Goal: Task Accomplishment & Management: Manage account settings

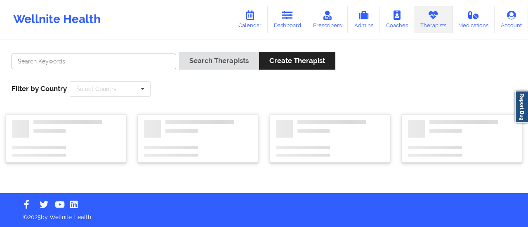
click at [146, 59] on input "text" at bounding box center [94, 62] width 164 height 16
type input "Gailbriel"
click at [179, 52] on button "Search Therapists" at bounding box center [219, 61] width 80 height 18
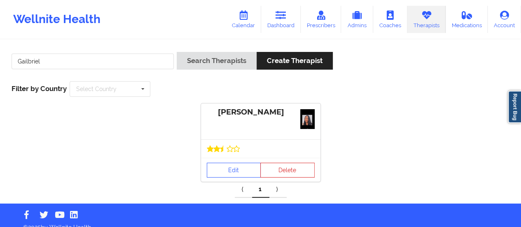
click at [229, 182] on div "[PERSON_NAME] Edit Delete ⟨ 1 ⟩" at bounding box center [261, 150] width 510 height 94
click at [228, 173] on link "Edit" at bounding box center [234, 170] width 54 height 15
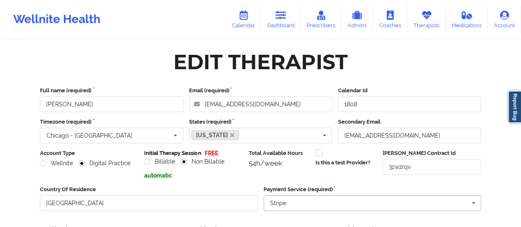
scroll to position [148, 0]
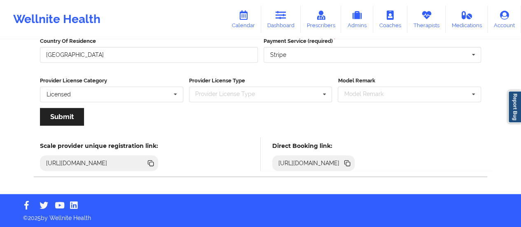
click at [350, 164] on icon at bounding box center [348, 164] width 4 height 4
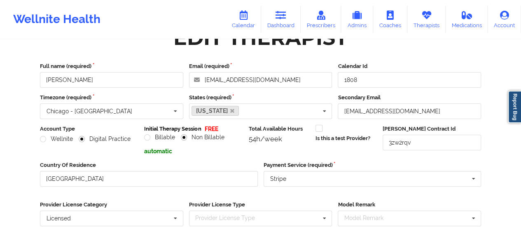
scroll to position [0, 0]
